Goal: Check status: Check status

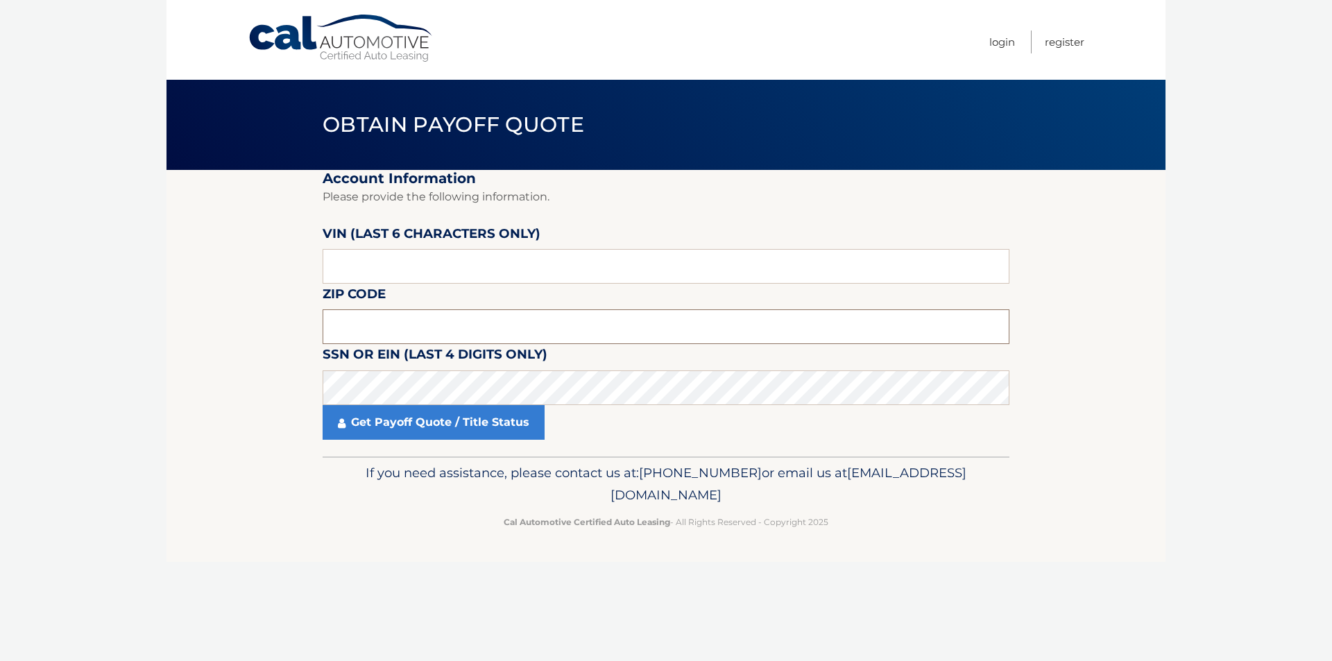
click at [429, 331] on input "text" at bounding box center [666, 326] width 687 height 35
type input "11238"
click at [520, 253] on input "text" at bounding box center [666, 266] width 687 height 35
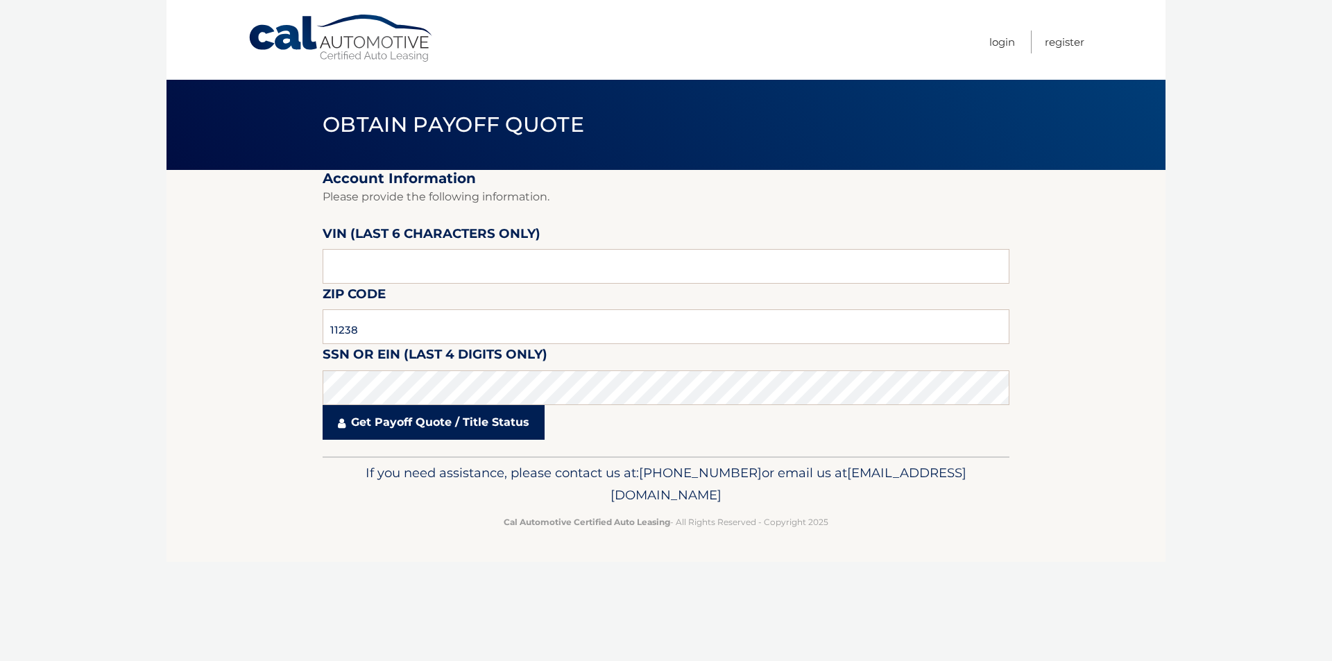
click at [500, 432] on link "Get Payoff Quote / Title Status" at bounding box center [434, 422] width 222 height 35
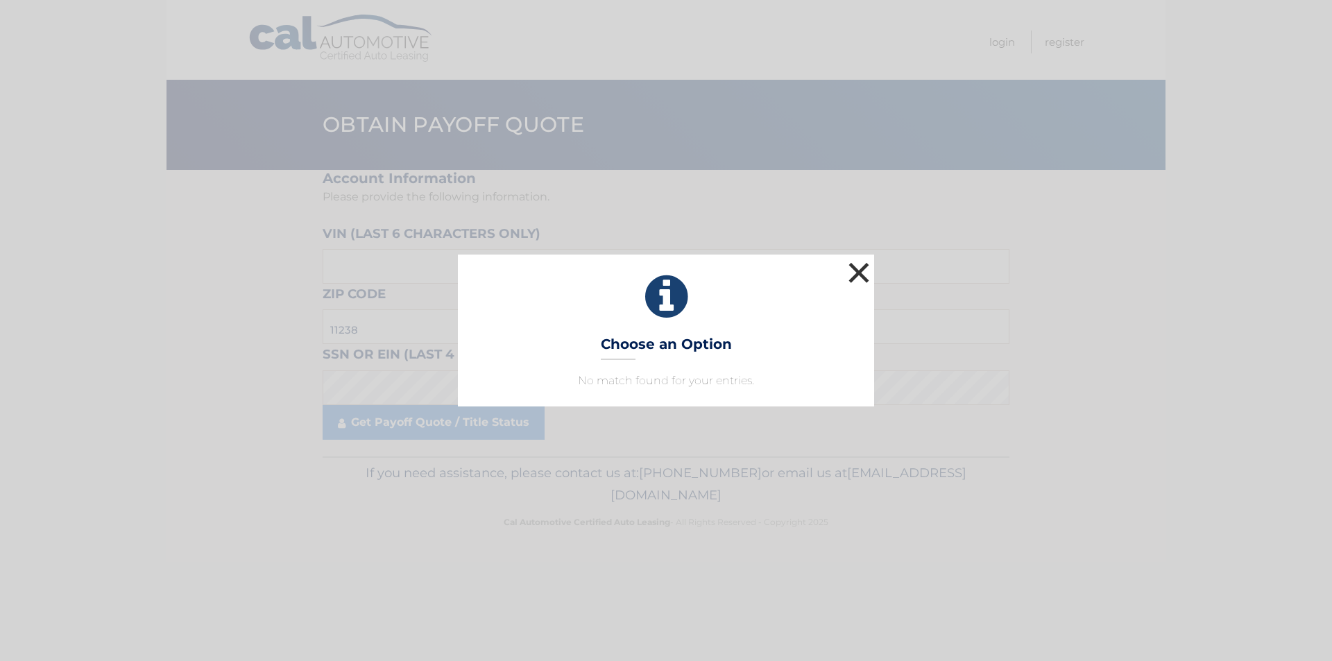
click at [848, 271] on button "×" at bounding box center [859, 273] width 28 height 28
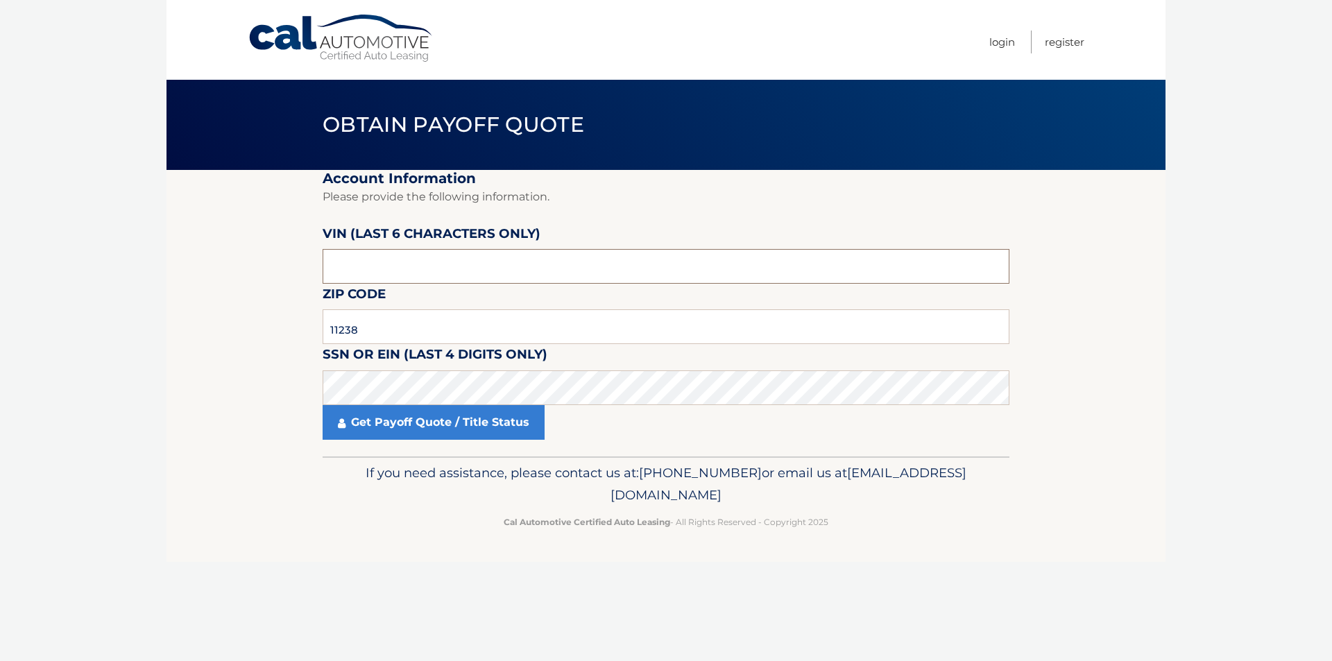
drag, startPoint x: 447, startPoint y: 258, endPoint x: 166, endPoint y: 291, distance: 282.8
click at [166, 291] on body "Cal Automotive Menu Login Register Obtain Payoff Quote" at bounding box center [666, 330] width 1332 height 661
type input "P31417"
click at [567, 210] on fieldset "Account Information Please provide the following information. VIN (last 6 chara…" at bounding box center [666, 313] width 687 height 286
click at [531, 258] on input "text" at bounding box center [666, 266] width 687 height 35
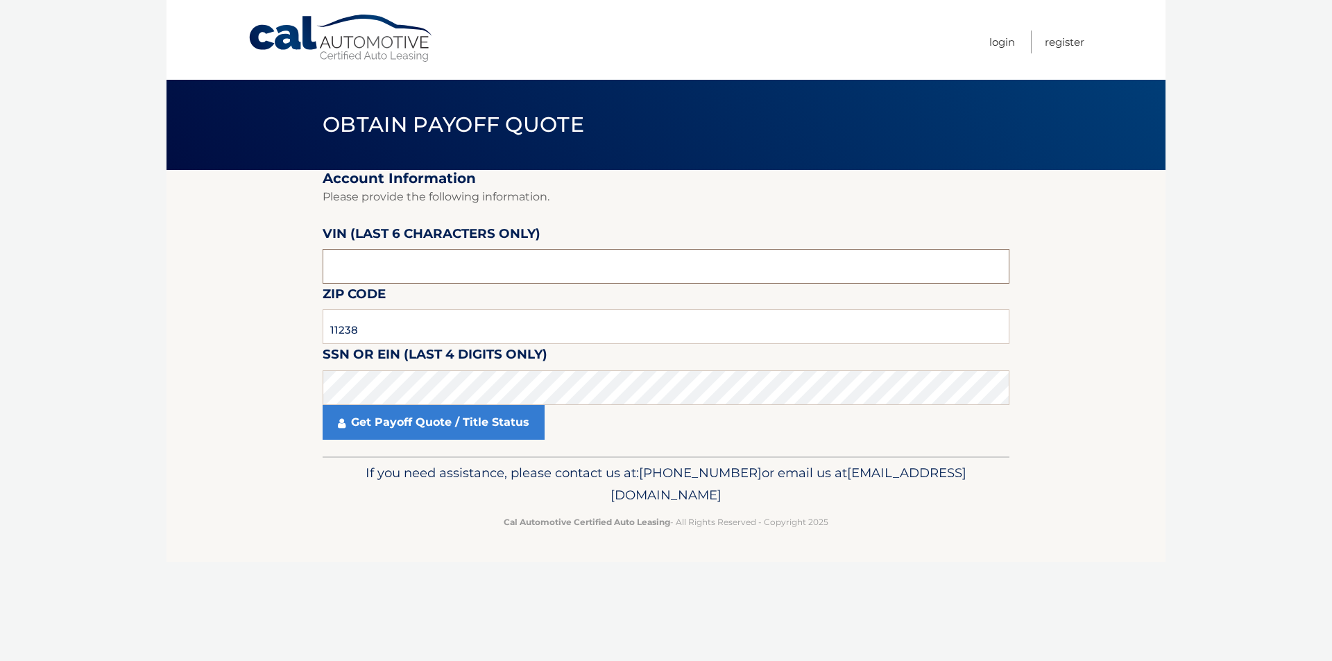
click at [531, 258] on input "text" at bounding box center [666, 266] width 687 height 35
click at [532, 258] on input "text" at bounding box center [666, 266] width 687 height 35
paste input "314179"
click at [490, 415] on link "Get Payoff Quote / Title Status" at bounding box center [434, 422] width 222 height 35
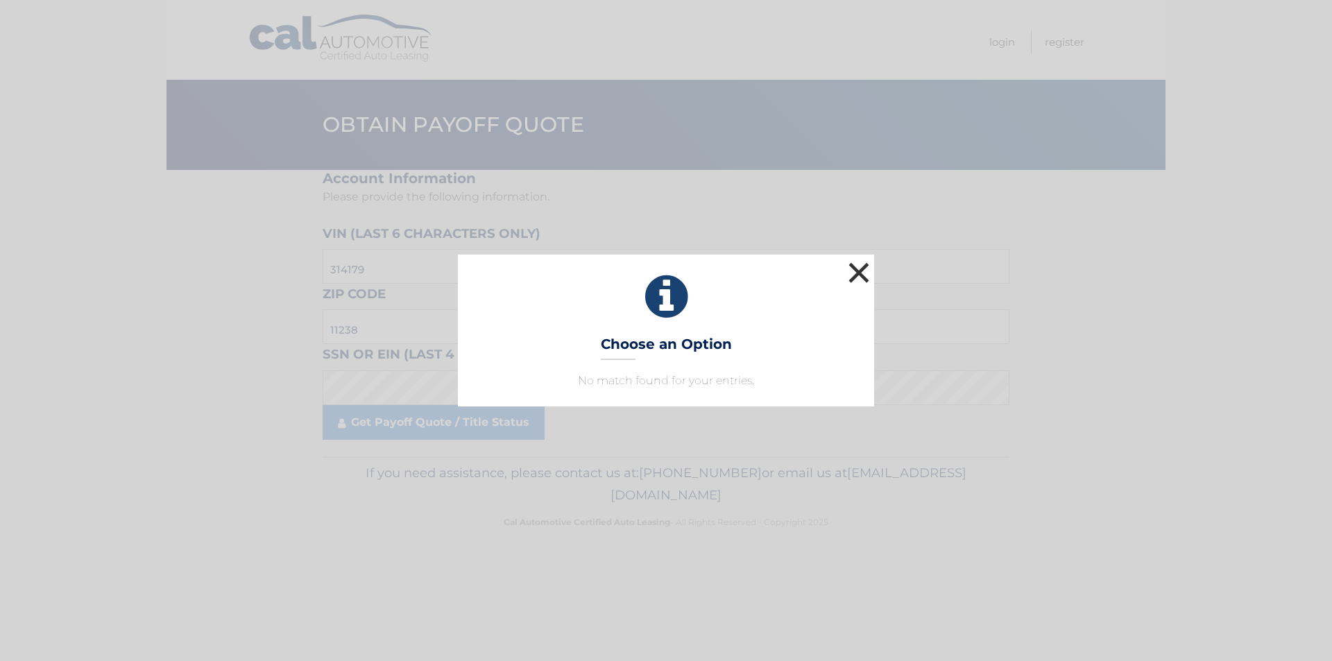
click at [852, 278] on button "×" at bounding box center [859, 273] width 28 height 28
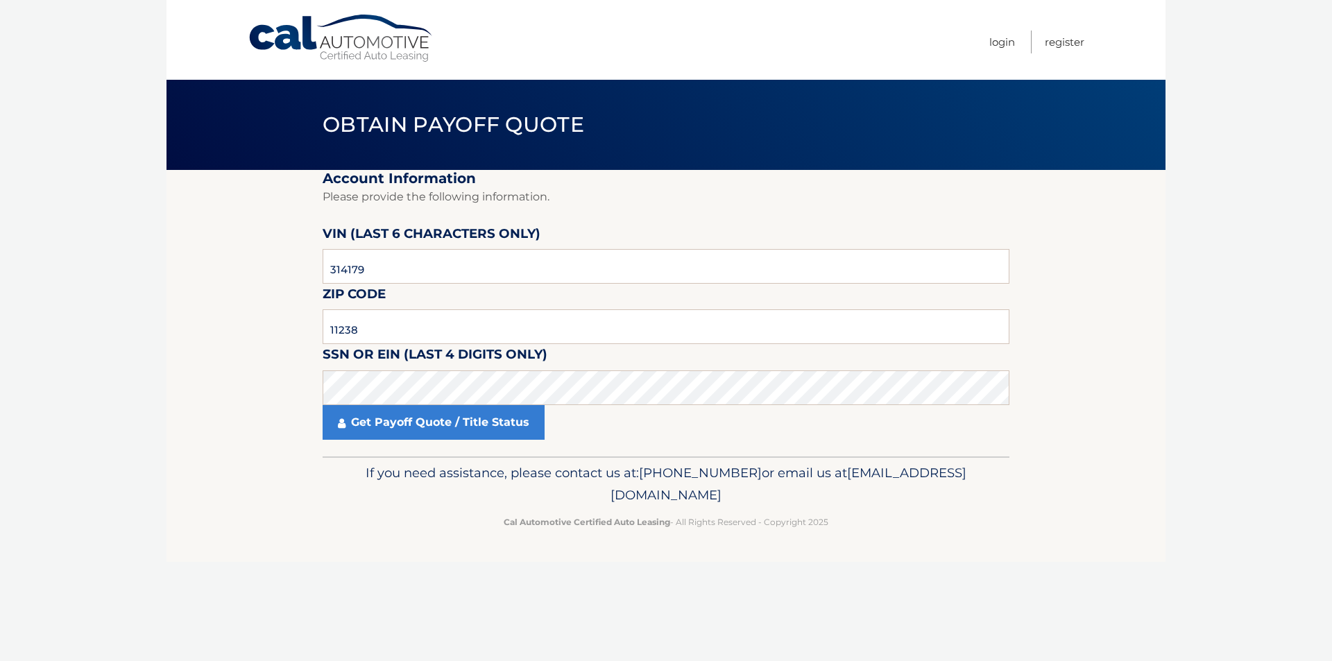
click at [381, 658] on div "Cal Automotive Menu Login Register Obtain Payoff Quote ×" at bounding box center [665, 330] width 999 height 661
click at [386, 660] on html "Cal Automotive Menu Login Register Obtain Payoff Quote 314179" at bounding box center [666, 330] width 1332 height 661
drag, startPoint x: 412, startPoint y: 271, endPoint x: 256, endPoint y: 281, distance: 156.4
click at [255, 281] on section "Account Information Please provide the following information. VIN (last 6 chara…" at bounding box center [665, 313] width 999 height 286
paste input "141790"
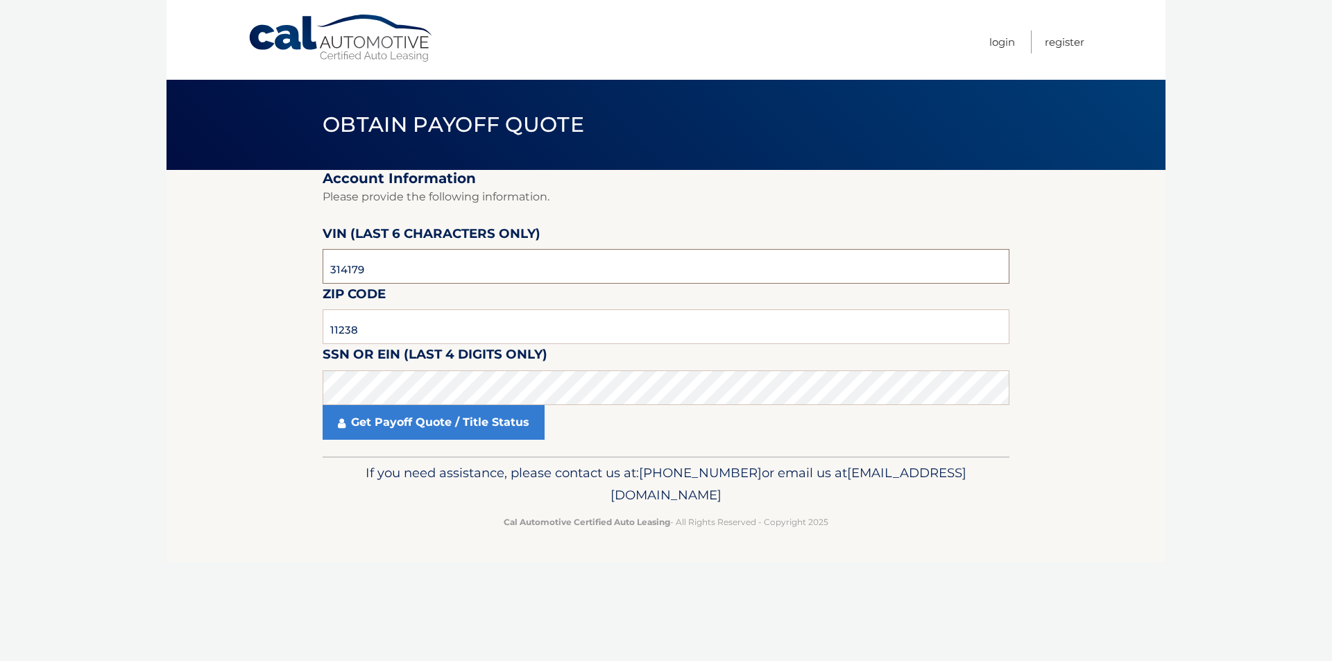
type input "141790"
click at [418, 433] on link "Get Payoff Quote / Title Status" at bounding box center [434, 422] width 222 height 35
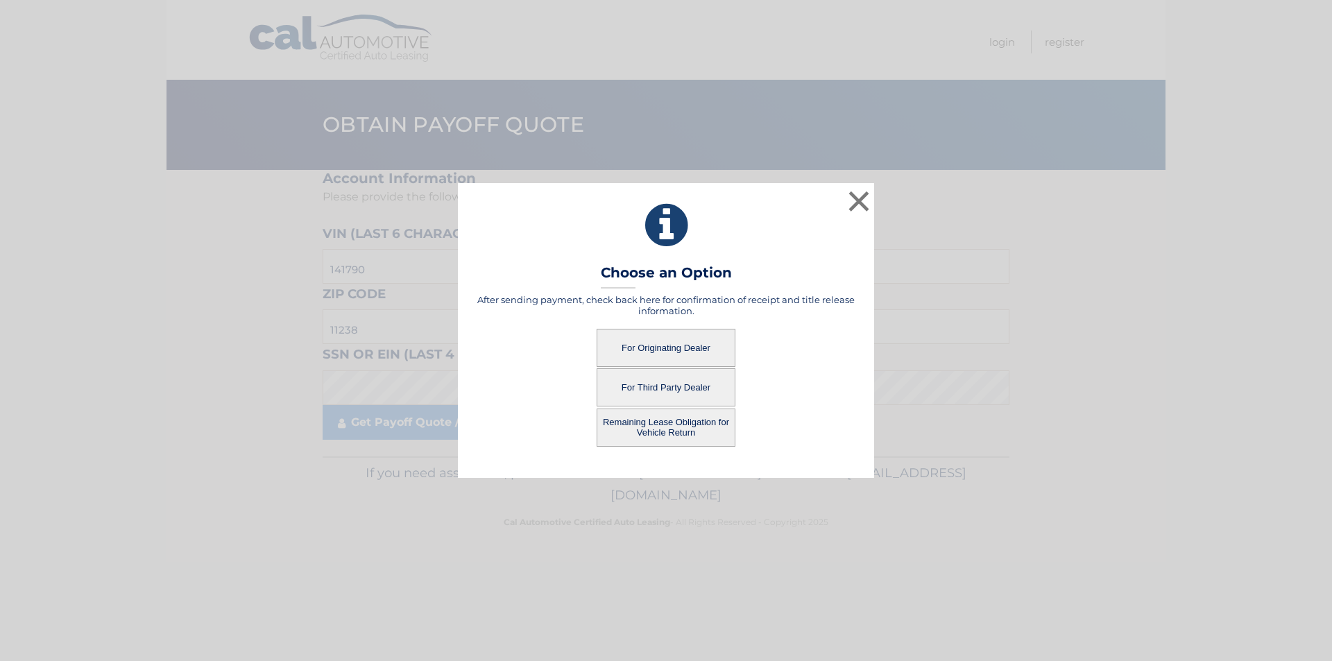
click at [660, 348] on button "For Originating Dealer" at bounding box center [666, 348] width 139 height 38
click at [656, 352] on button "For Originating Dealer" at bounding box center [666, 348] width 139 height 38
